Goal: Task Accomplishment & Management: Use online tool/utility

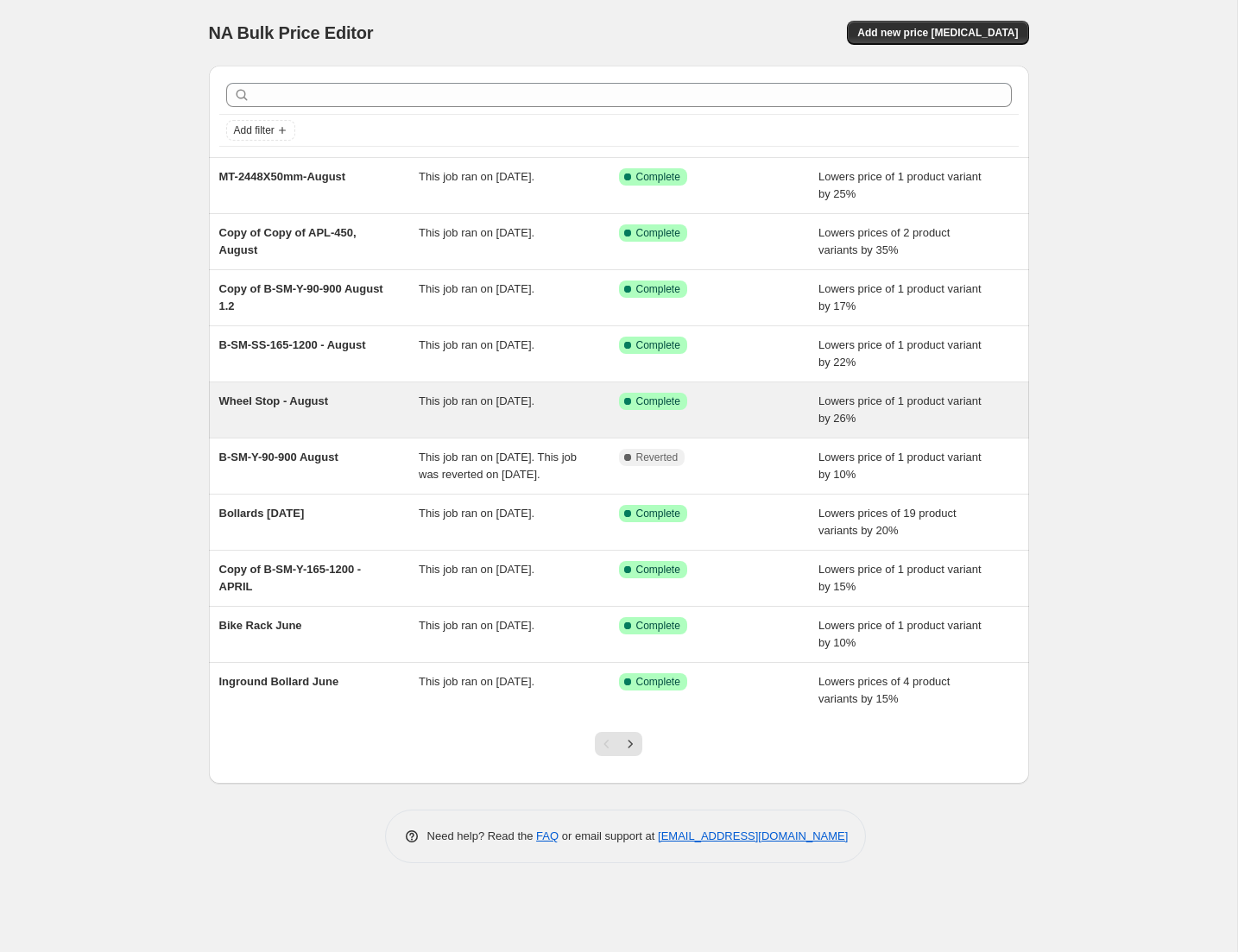
click at [296, 404] on span "Wheel Stop - August" at bounding box center [274, 400] width 109 height 13
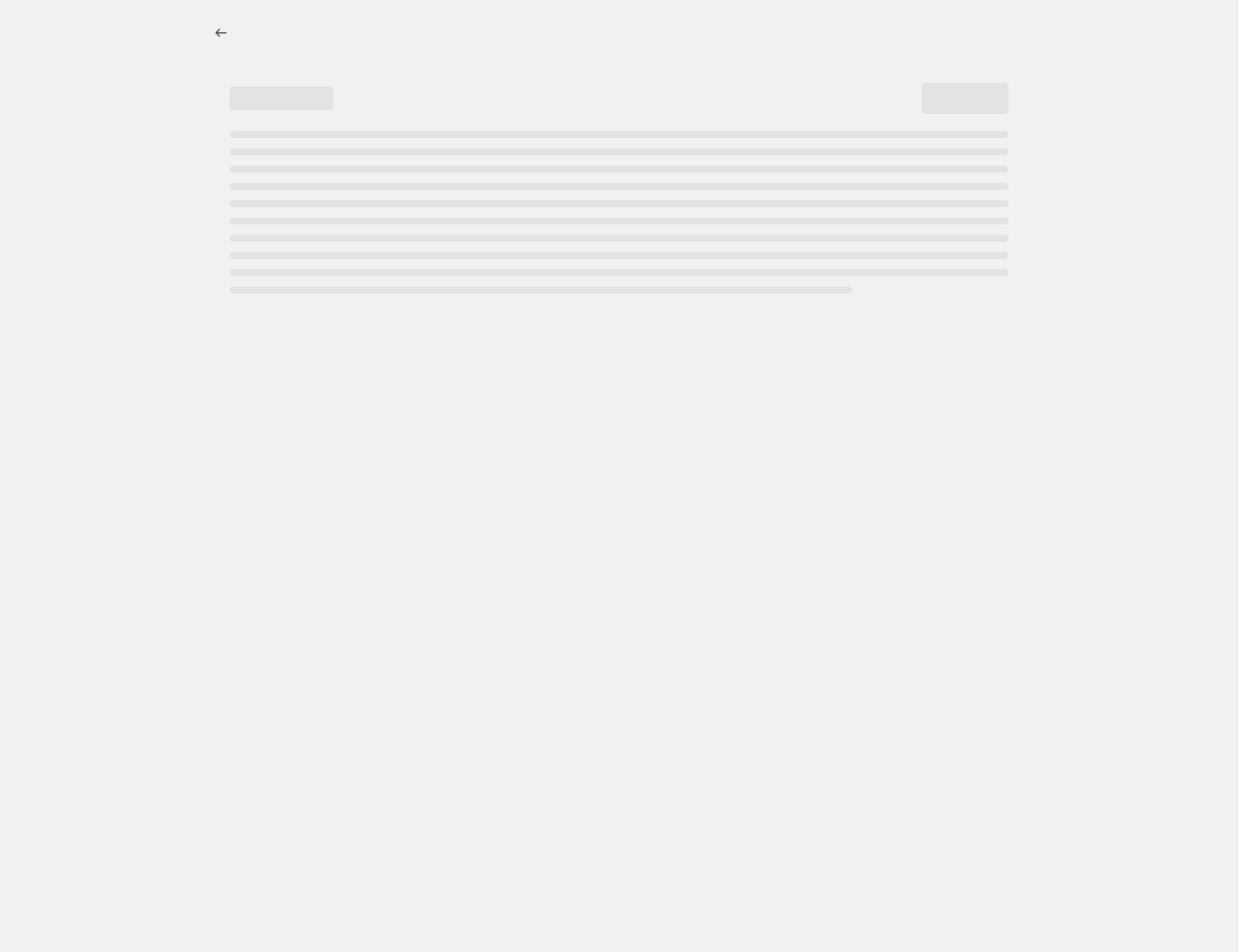
select select "percentage"
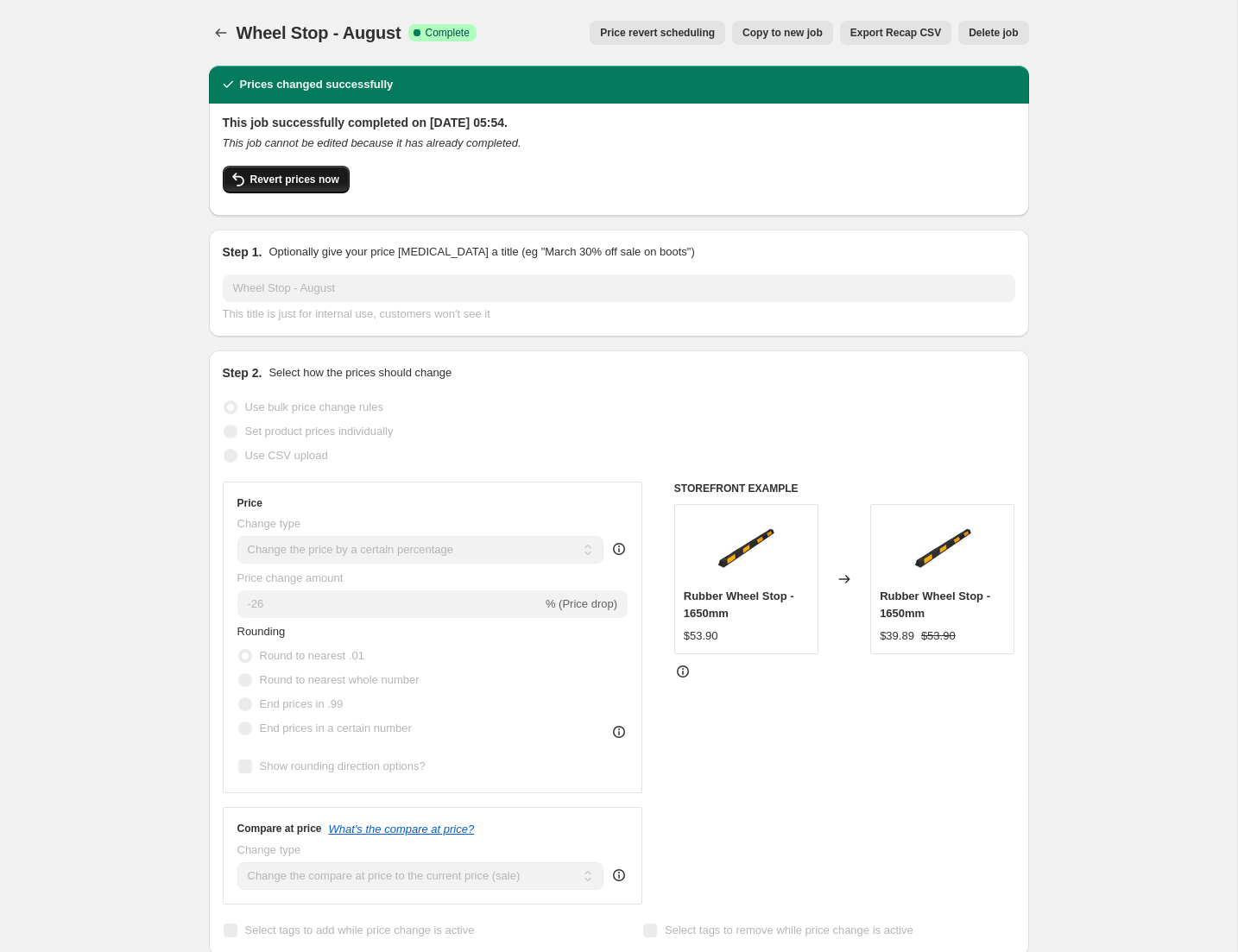
click at [258, 182] on span "Revert prices now" at bounding box center [295, 180] width 89 height 14
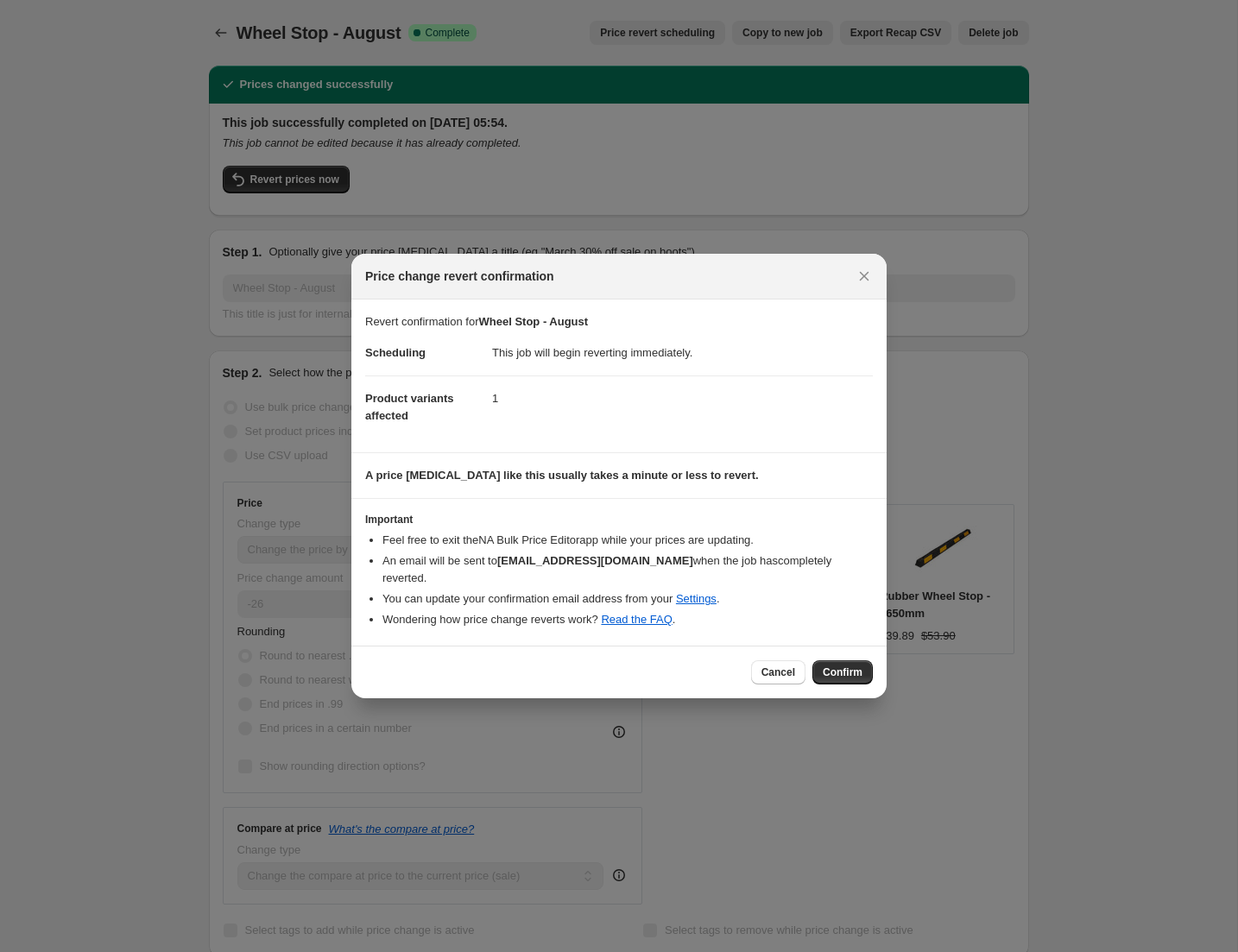
click at [842, 665] on span "Confirm" at bounding box center [843, 672] width 40 height 14
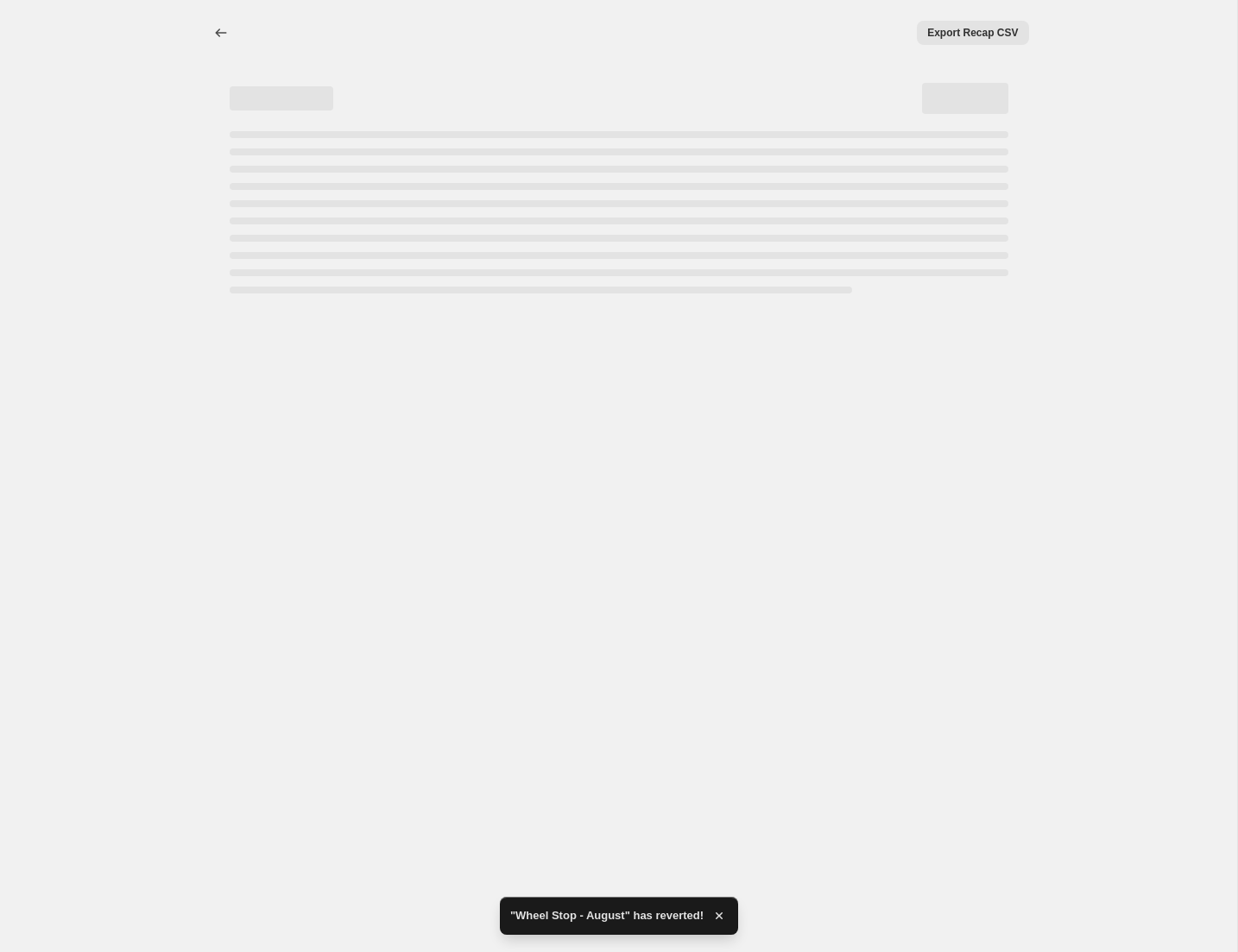
select select "percentage"
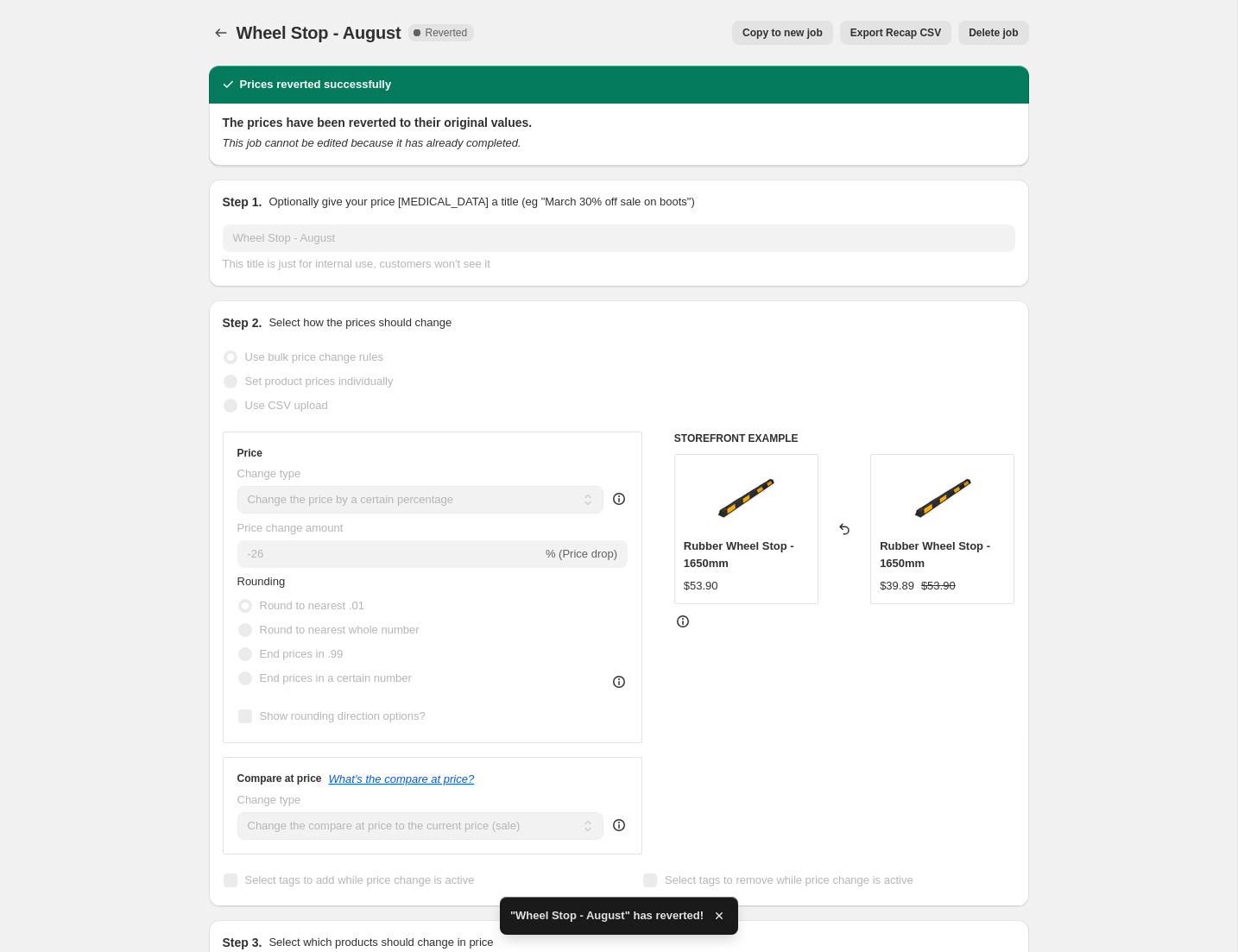
click at [791, 26] on button "Copy to new job" at bounding box center [783, 33] width 101 height 24
select select "percentage"
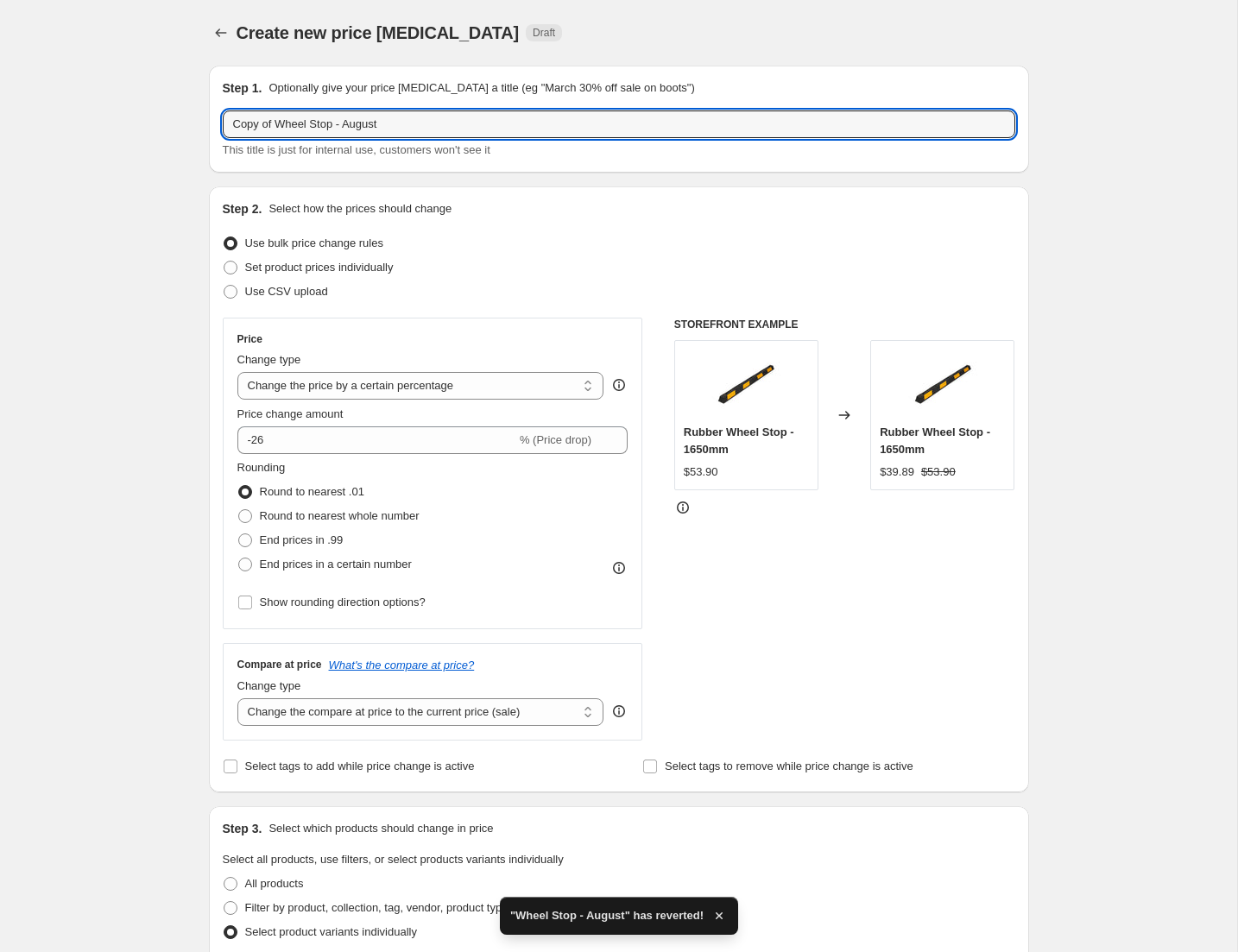
drag, startPoint x: 276, startPoint y: 121, endPoint x: 152, endPoint y: 128, distance: 124.2
click at [152, 128] on div "Create new price [MEDICAL_DATA]. This page is ready Create new price [MEDICAL_D…" at bounding box center [619, 731] width 1237 height 1461
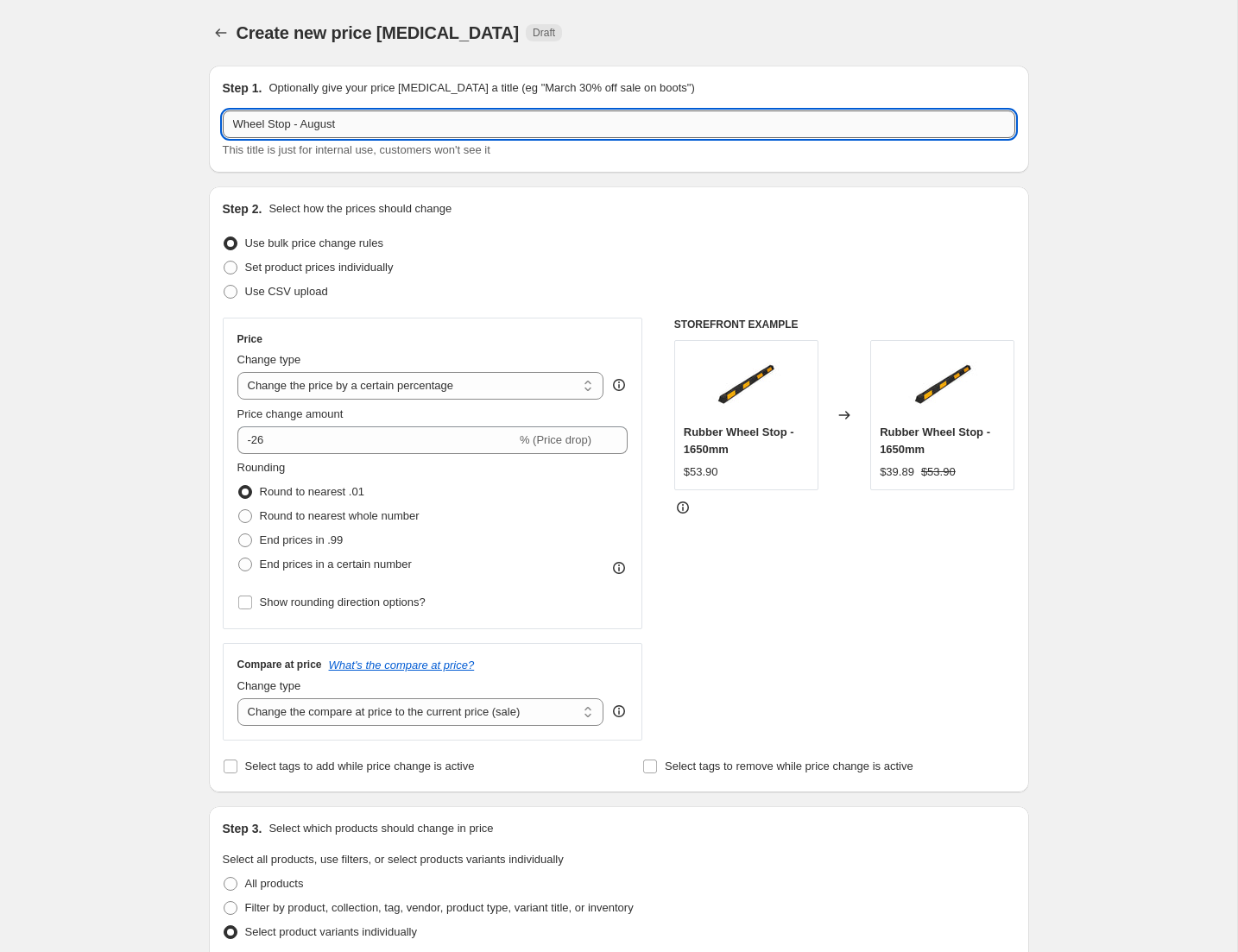
click at [380, 128] on input "Wheel Stop - August" at bounding box center [619, 124] width 792 height 28
type input "Wheel Stop - August 1.2"
click at [350, 449] on input "-26" at bounding box center [376, 440] width 279 height 28
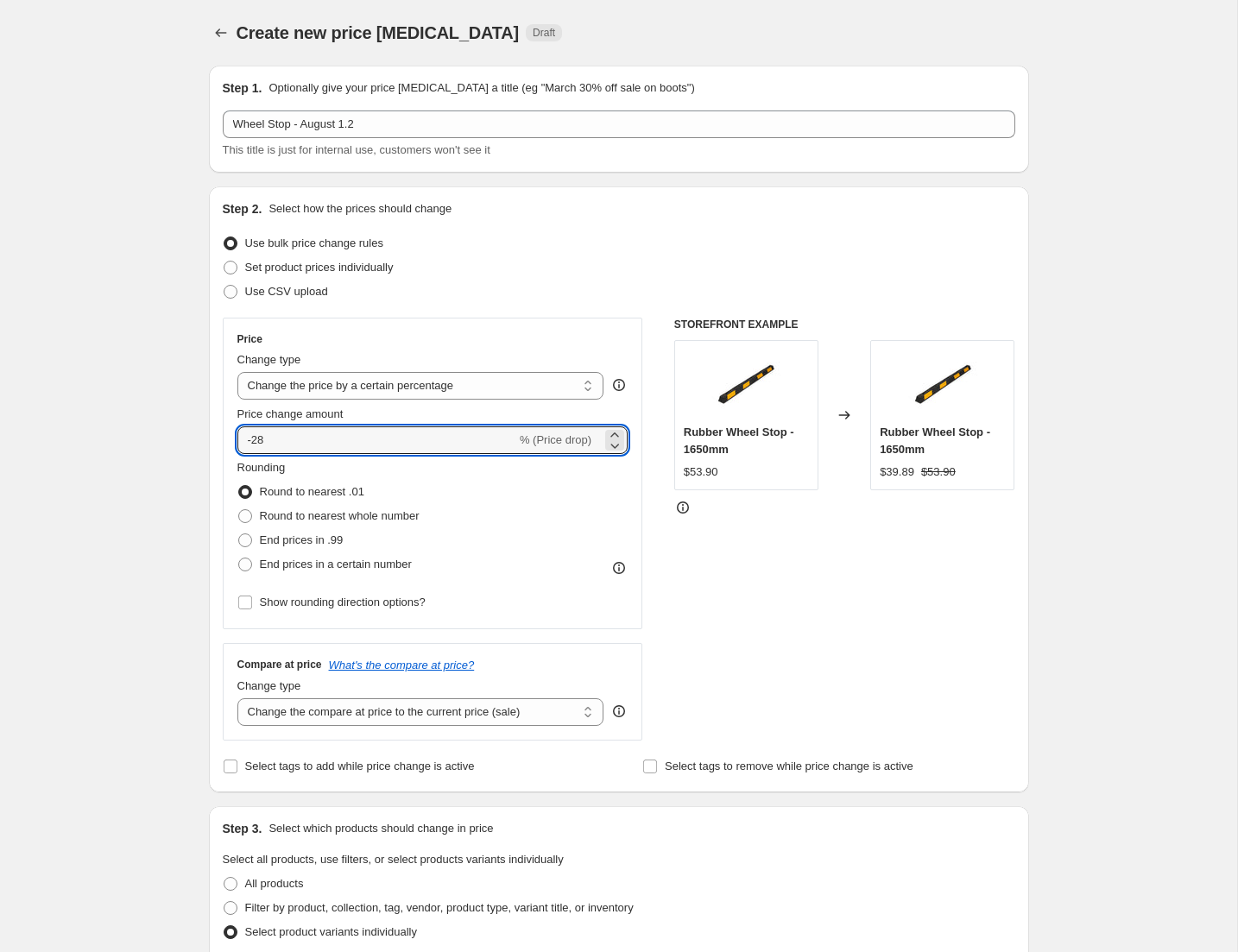
click at [966, 580] on div "STOREFRONT EXAMPLE Rubber Wheel Stop - 1650mm $53.90 Changed to Rubber Wheel St…" at bounding box center [844, 529] width 341 height 423
click at [381, 429] on input "-28" at bounding box center [376, 440] width 279 height 28
click at [374, 438] on input "-28" at bounding box center [376, 440] width 279 height 28
click at [844, 576] on div "STOREFRONT EXAMPLE Rubber Wheel Stop - 1650mm $53.90 Changed to Rubber Wheel St…" at bounding box center [844, 529] width 341 height 423
click at [367, 443] on input "-26" at bounding box center [376, 440] width 279 height 28
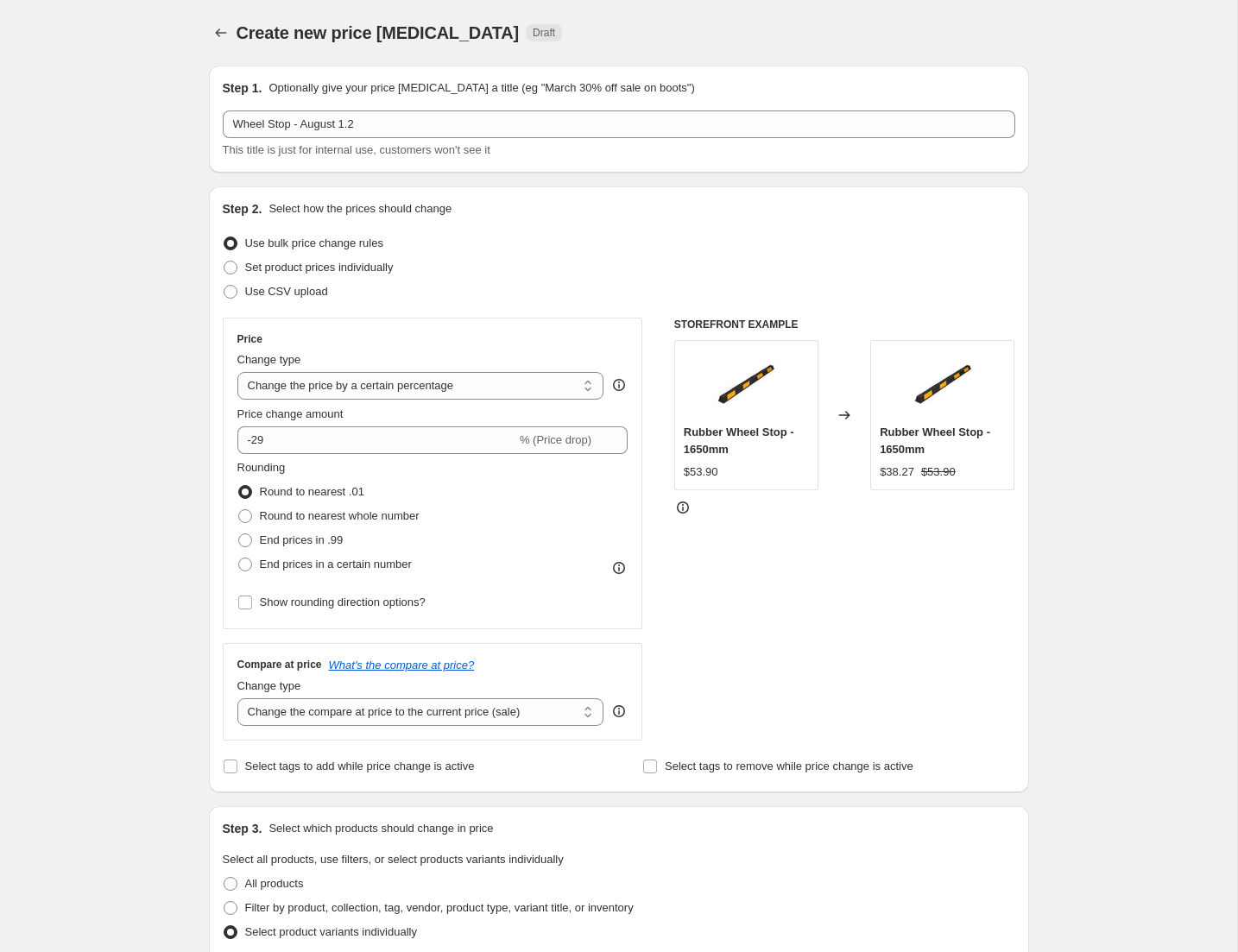
click at [877, 572] on div "STOREFRONT EXAMPLE Rubber Wheel Stop - 1650mm $53.90 Changed to Rubber Wheel St…" at bounding box center [844, 529] width 341 height 423
click at [289, 434] on input "-29" at bounding box center [376, 440] width 279 height 28
type input "-2"
click at [902, 551] on div "STOREFRONT EXAMPLE Rubber Wheel Stop - 1650mm $53.90 Changed to Rubber Wheel St…" at bounding box center [844, 529] width 341 height 423
click at [350, 446] on input "-30" at bounding box center [376, 440] width 279 height 28
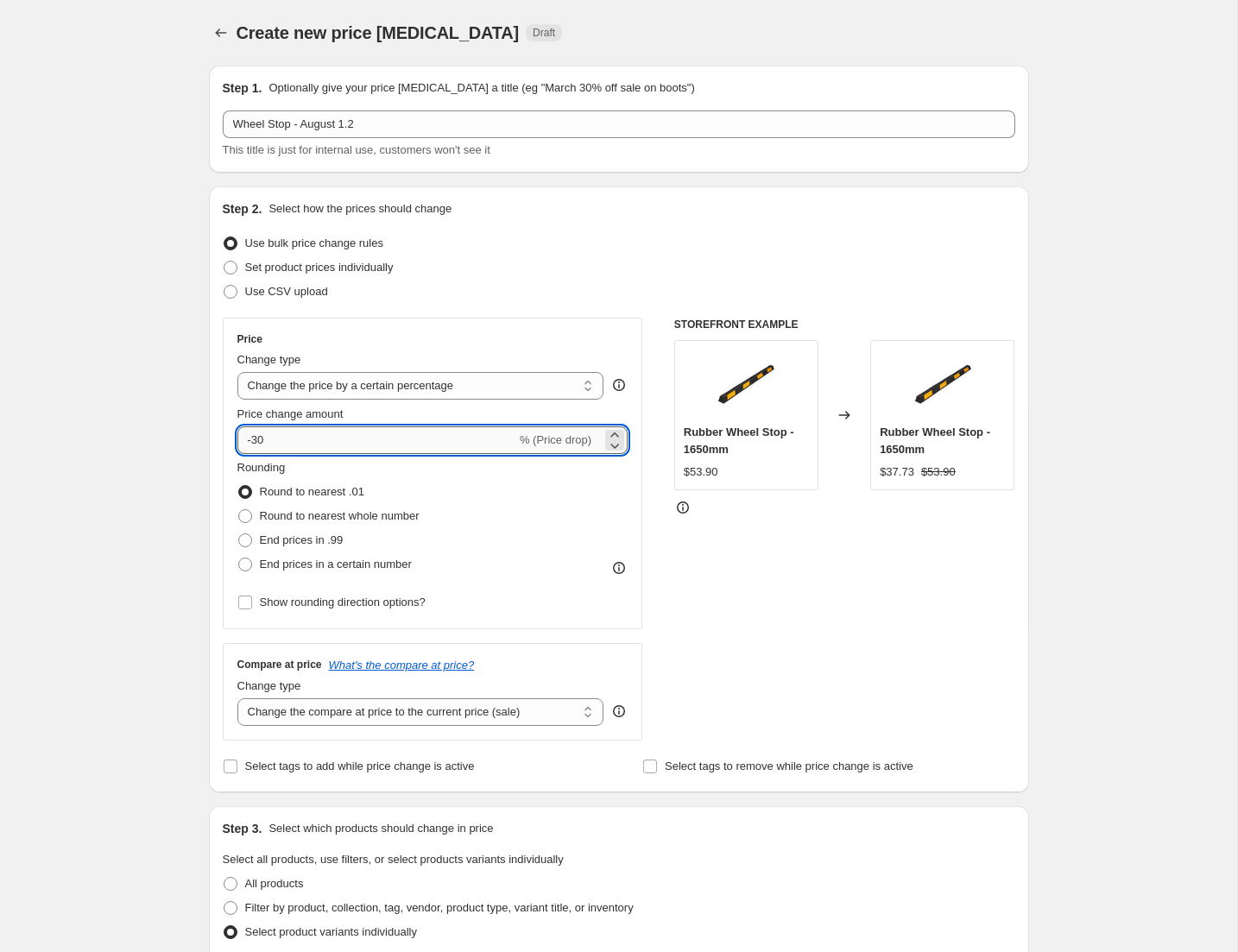
type input "-3"
click at [848, 522] on div "STOREFRONT EXAMPLE Rubber Wheel Stop - 1650mm $53.90 Changed to Rubber Wheel St…" at bounding box center [844, 529] width 341 height 423
click at [371, 440] on input "-28" at bounding box center [376, 440] width 279 height 28
click at [1004, 666] on div "STOREFRONT EXAMPLE Rubber Wheel Stop - 1650mm $53.90 Changed to Rubber Wheel St…" at bounding box center [844, 529] width 341 height 423
click at [321, 430] on input "-27" at bounding box center [376, 440] width 279 height 28
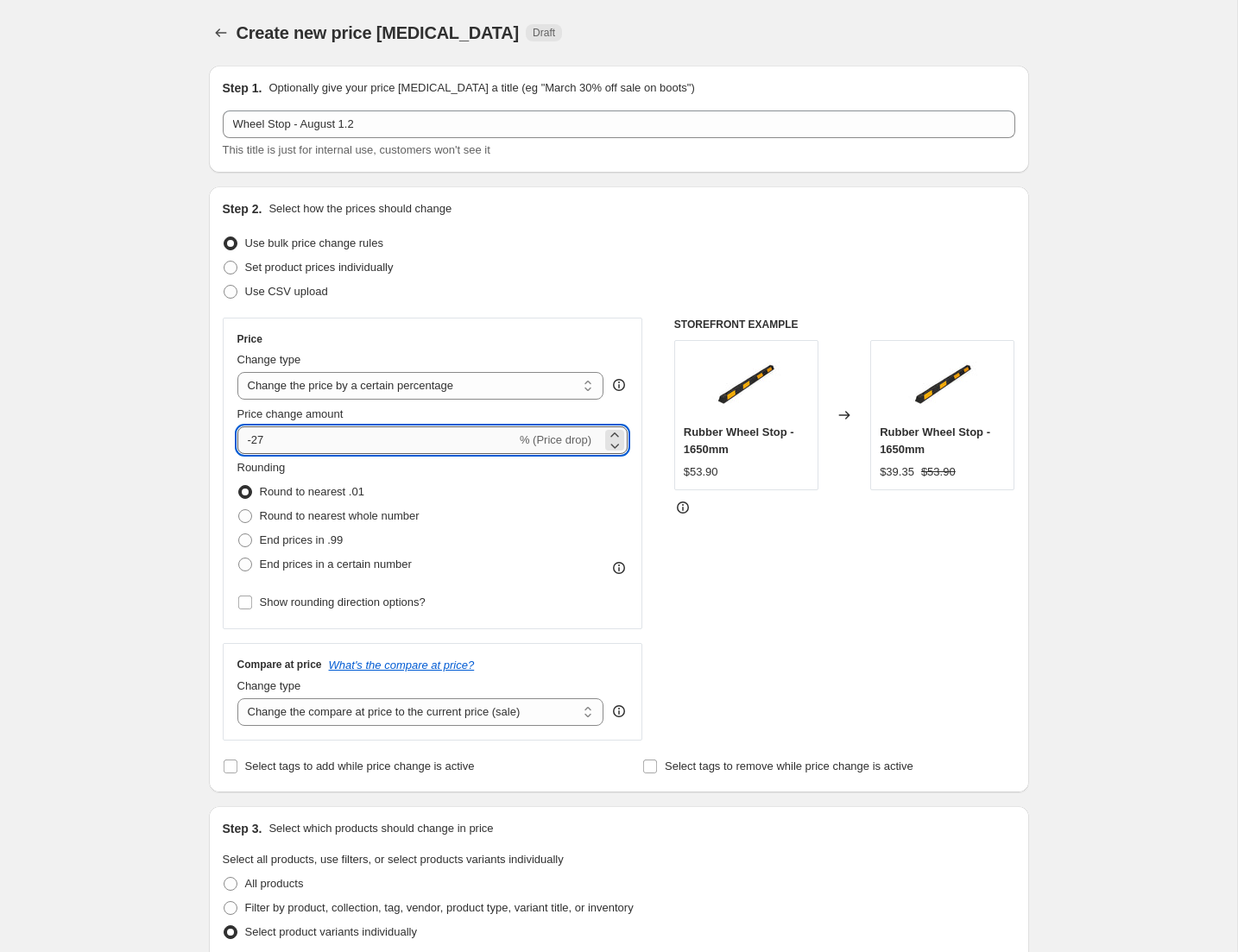
click at [328, 439] on input "-27" at bounding box center [376, 440] width 279 height 28
type input "-29"
click at [909, 618] on div "STOREFRONT EXAMPLE Rubber Wheel Stop - 1650mm $53.90 Changed to Rubber Wheel St…" at bounding box center [844, 529] width 341 height 423
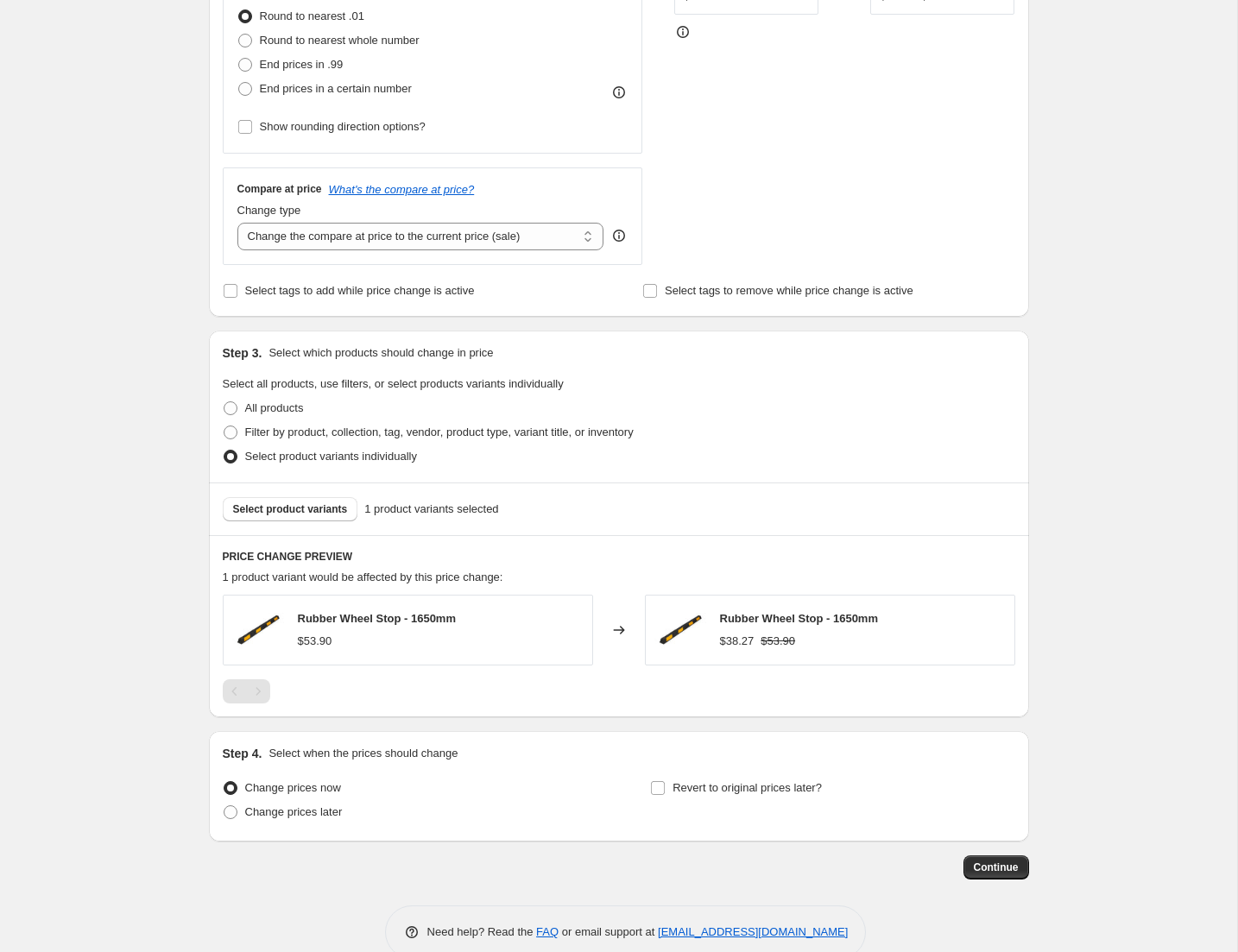
scroll to position [478, 0]
click at [999, 868] on span "Continue" at bounding box center [996, 866] width 45 height 14
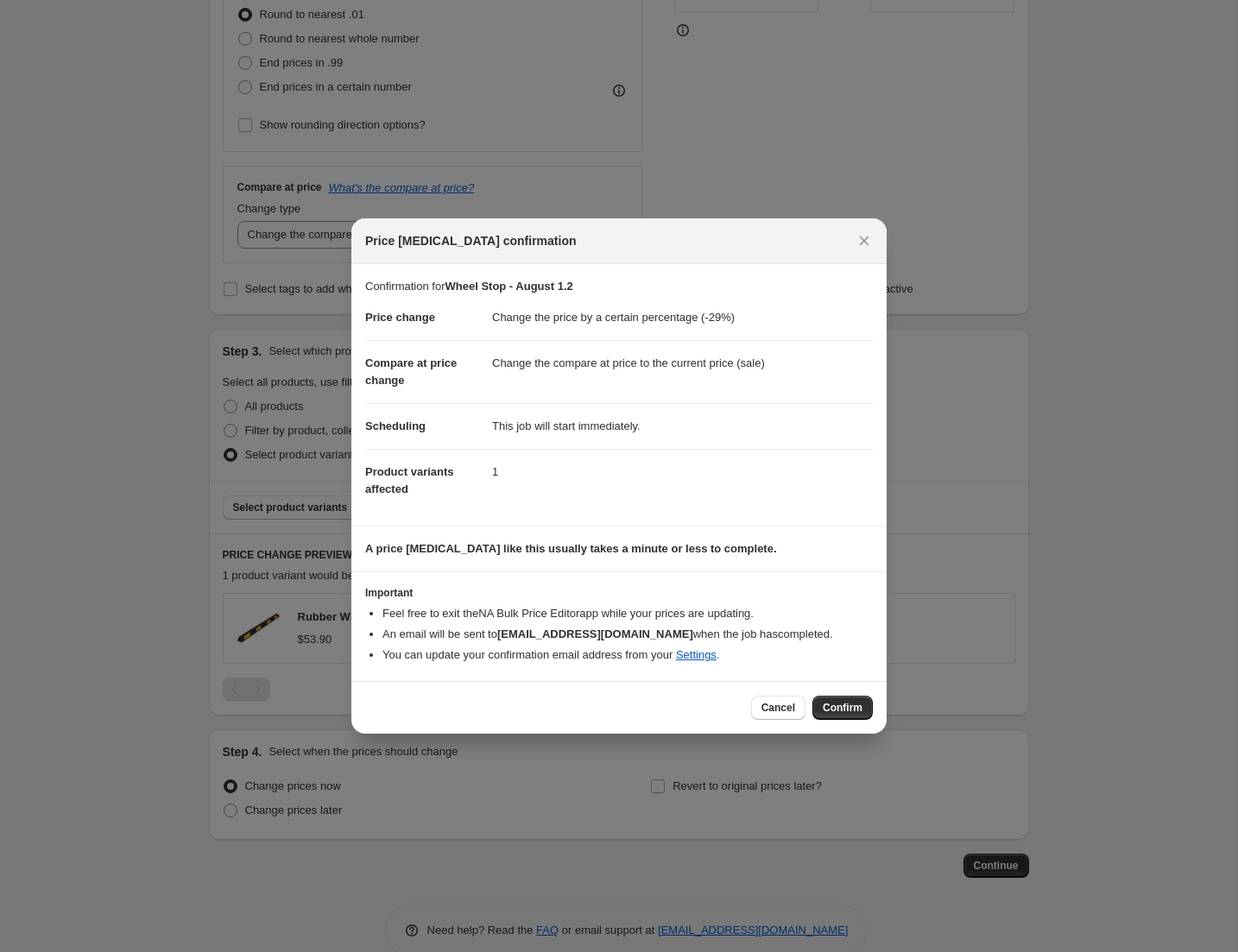
drag, startPoint x: 846, startPoint y: 704, endPoint x: 856, endPoint y: 705, distance: 10.0
click at [845, 704] on span "Confirm" at bounding box center [843, 708] width 40 height 14
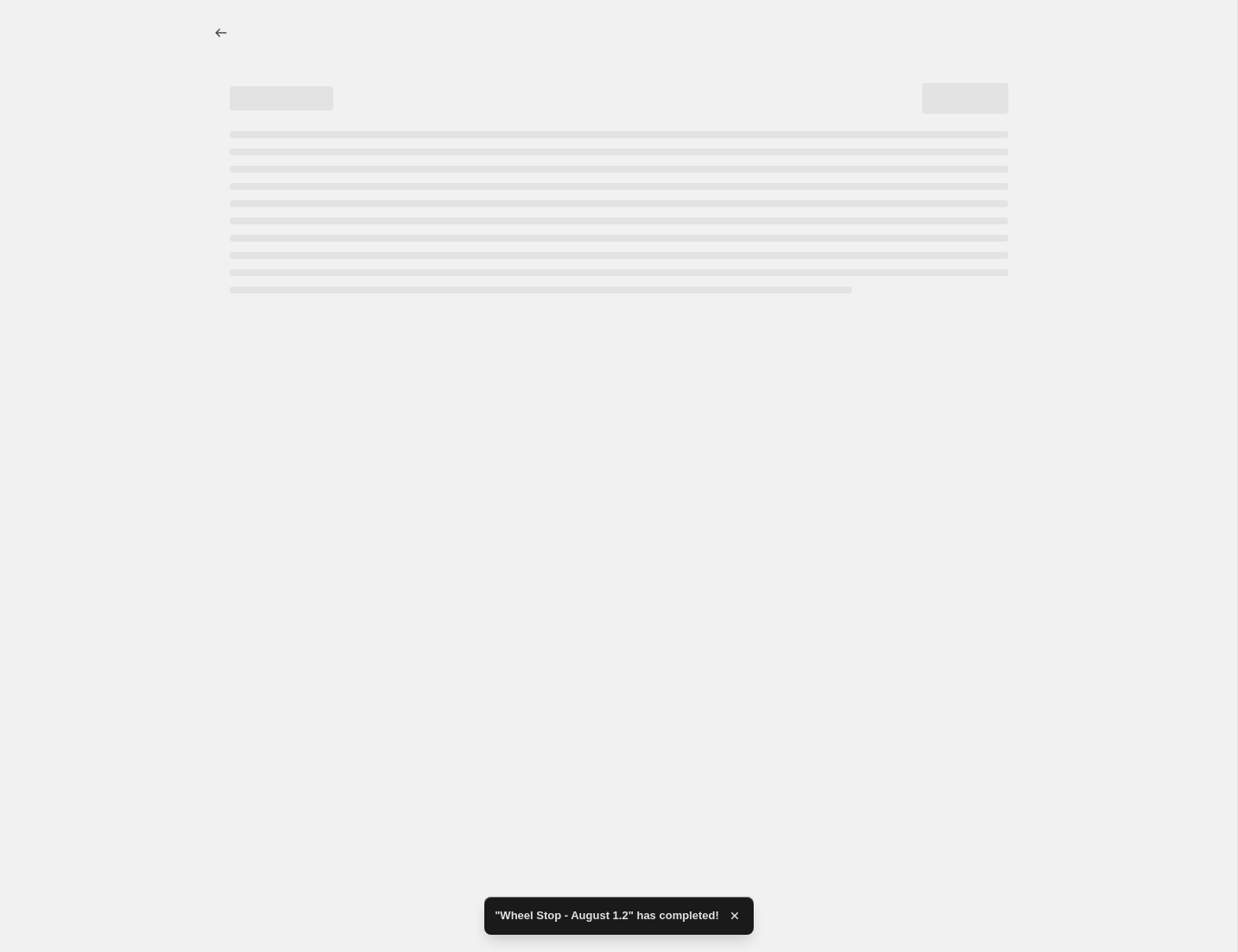
select select "percentage"
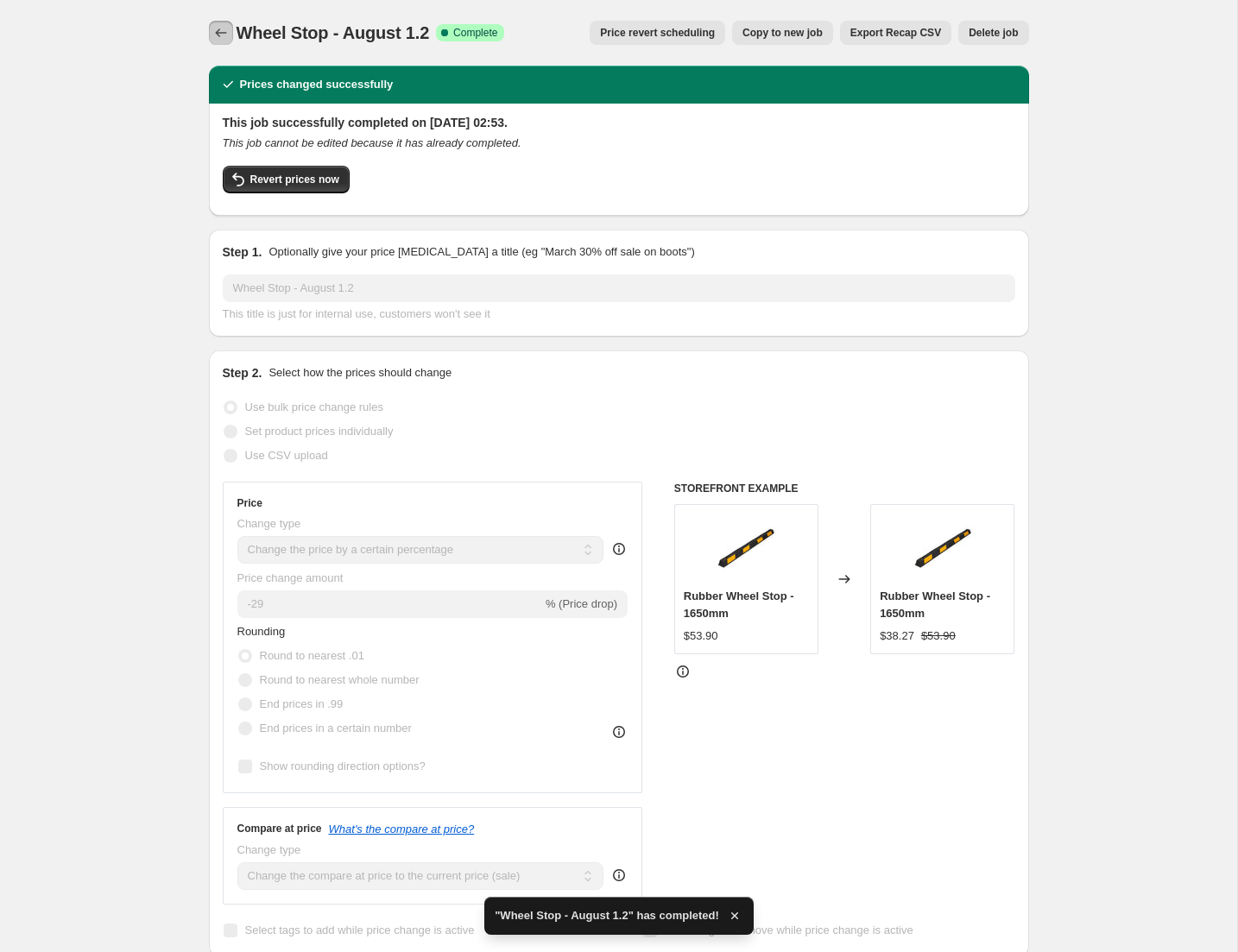
click at [221, 31] on icon "Price change jobs" at bounding box center [221, 33] width 17 height 17
